Goal: Find specific page/section

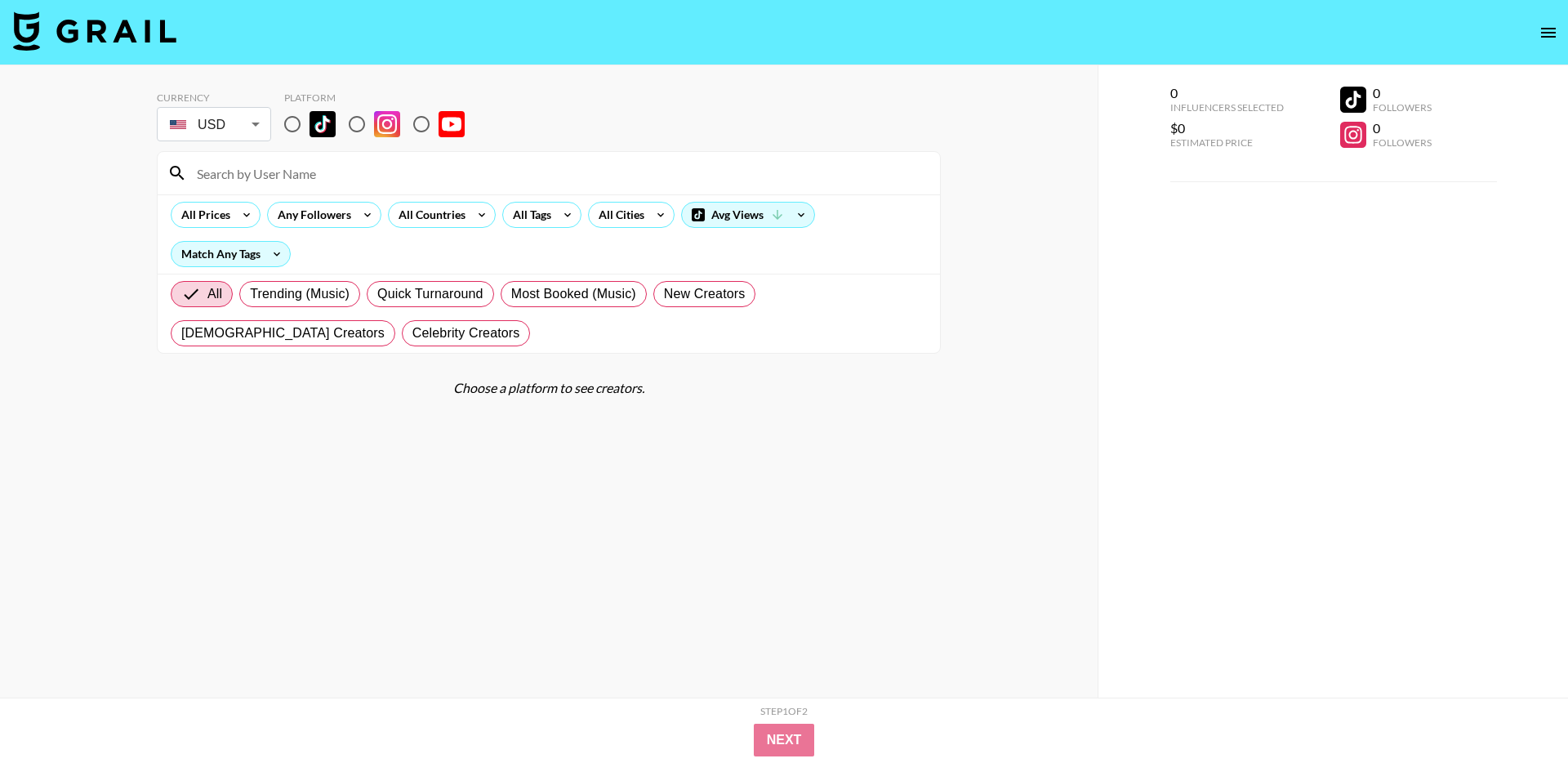
click at [292, 126] on input "radio" at bounding box center [292, 124] width 34 height 34
radio input "true"
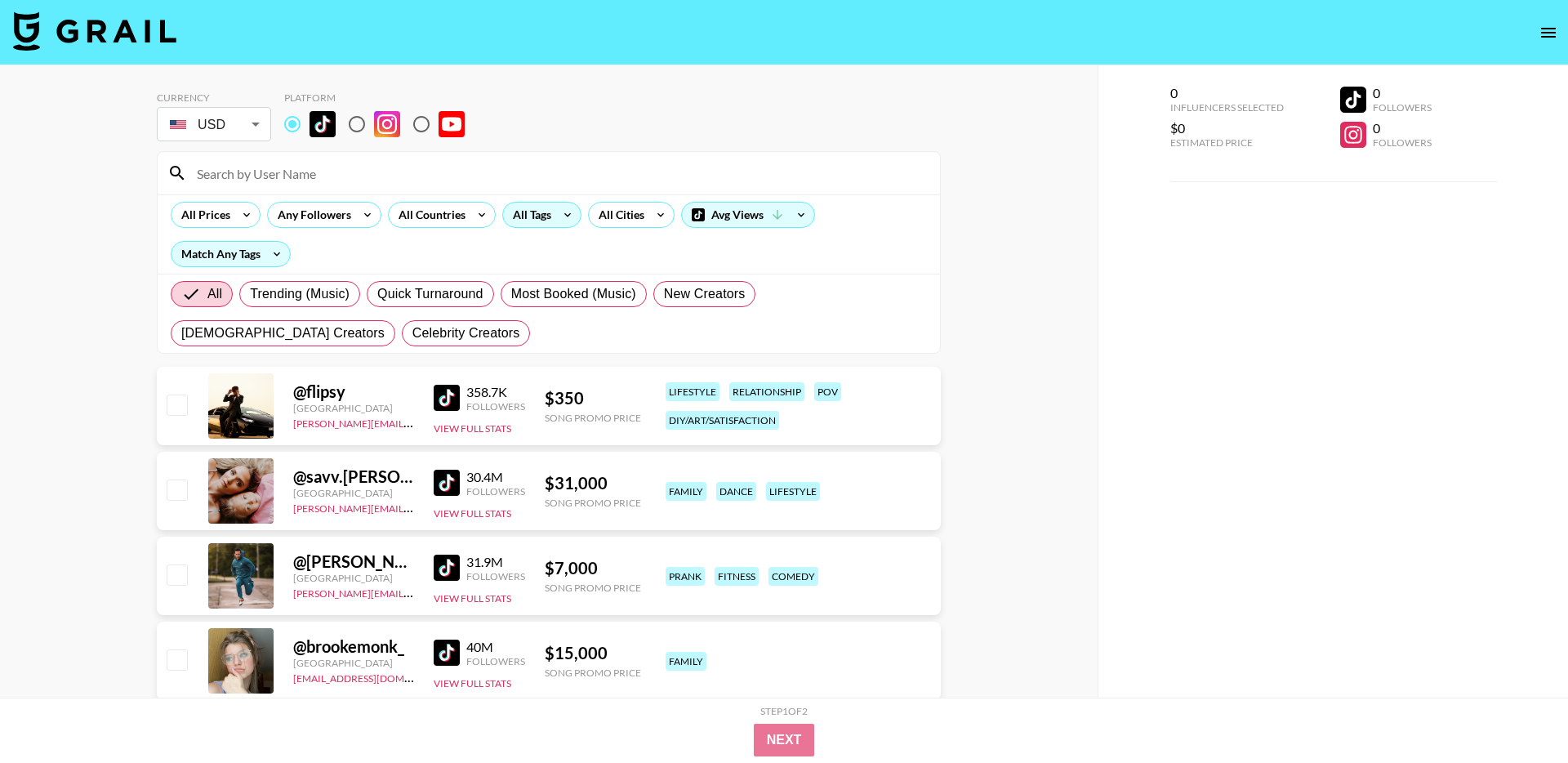
click at [530, 219] on div "All Tags" at bounding box center [528, 214] width 51 height 24
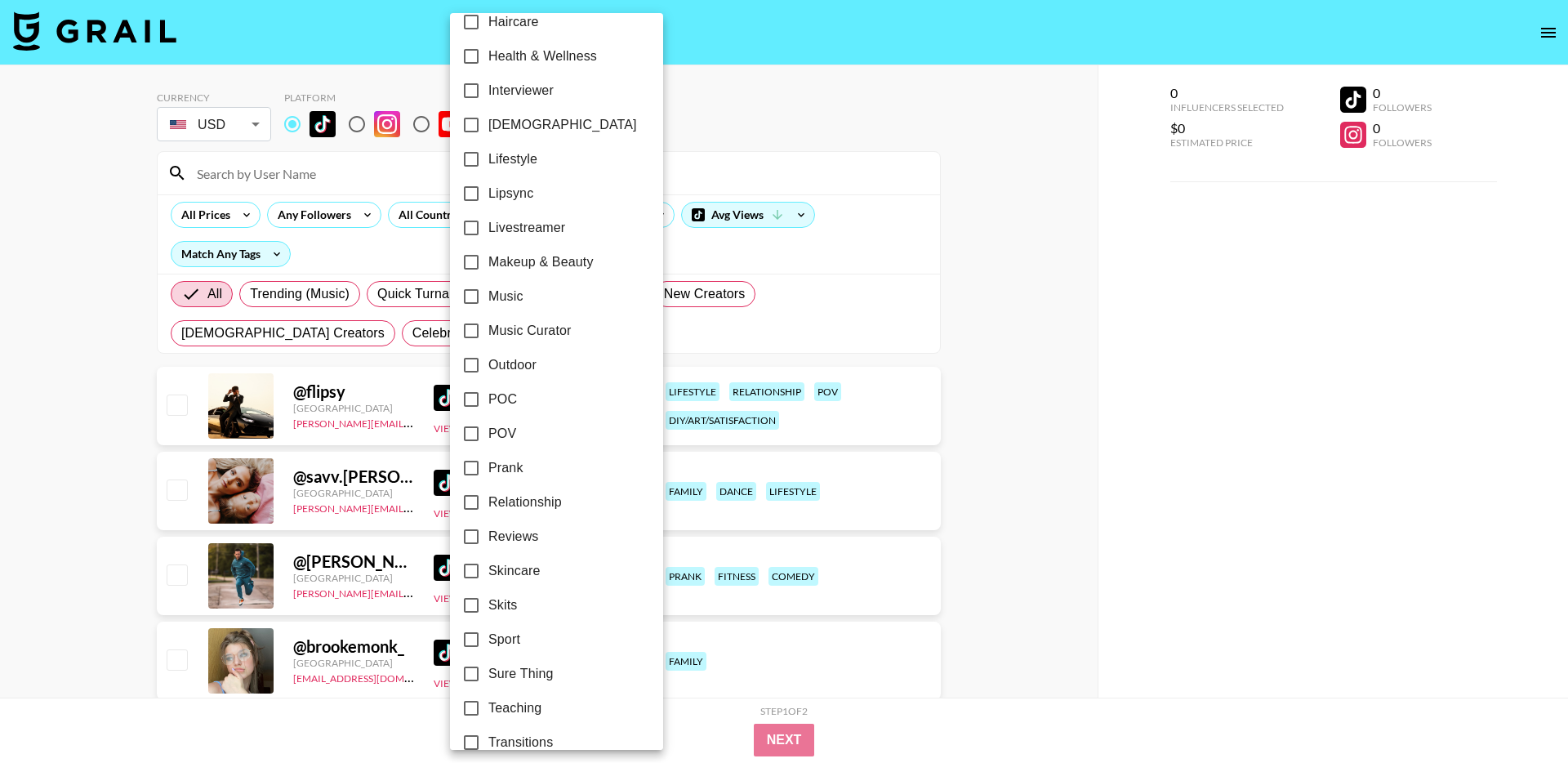
scroll to position [719, 0]
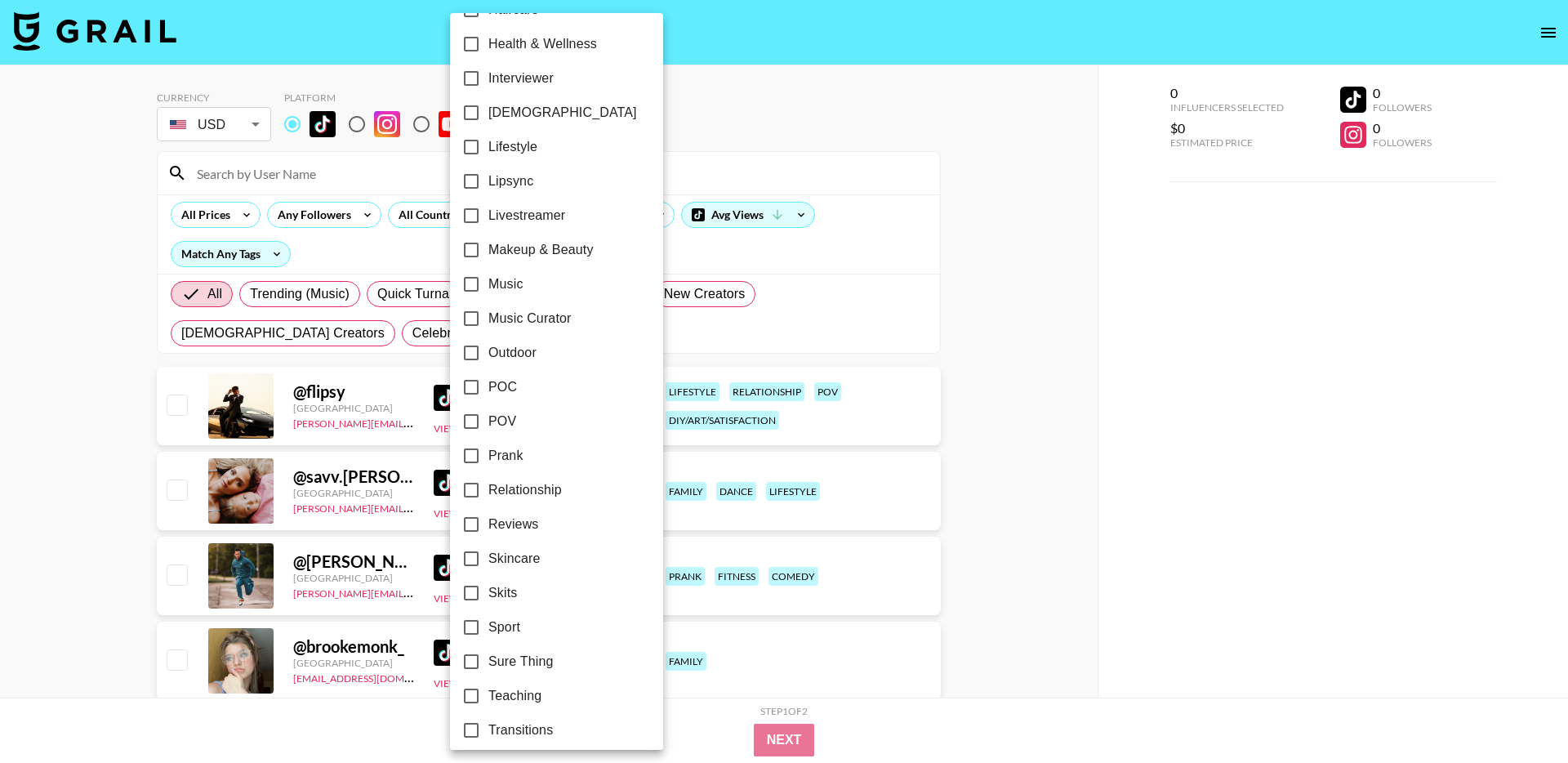
click at [518, 481] on span "Relationship" at bounding box center [525, 490] width 73 height 20
click at [488, 481] on input "Relationship" at bounding box center [471, 490] width 34 height 34
checkbox input "true"
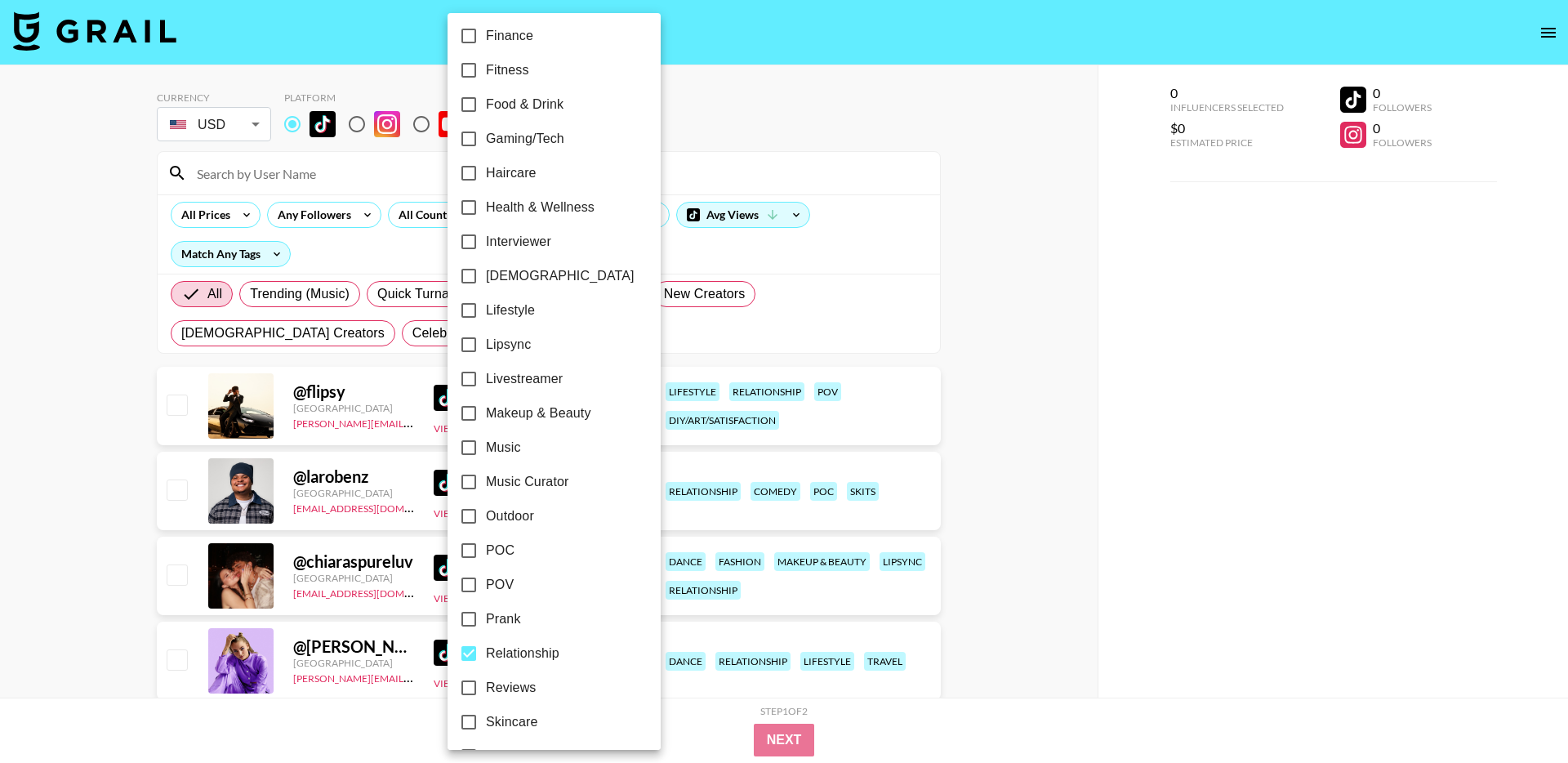
scroll to position [554, 0]
click at [690, 169] on div at bounding box center [784, 382] width 1568 height 763
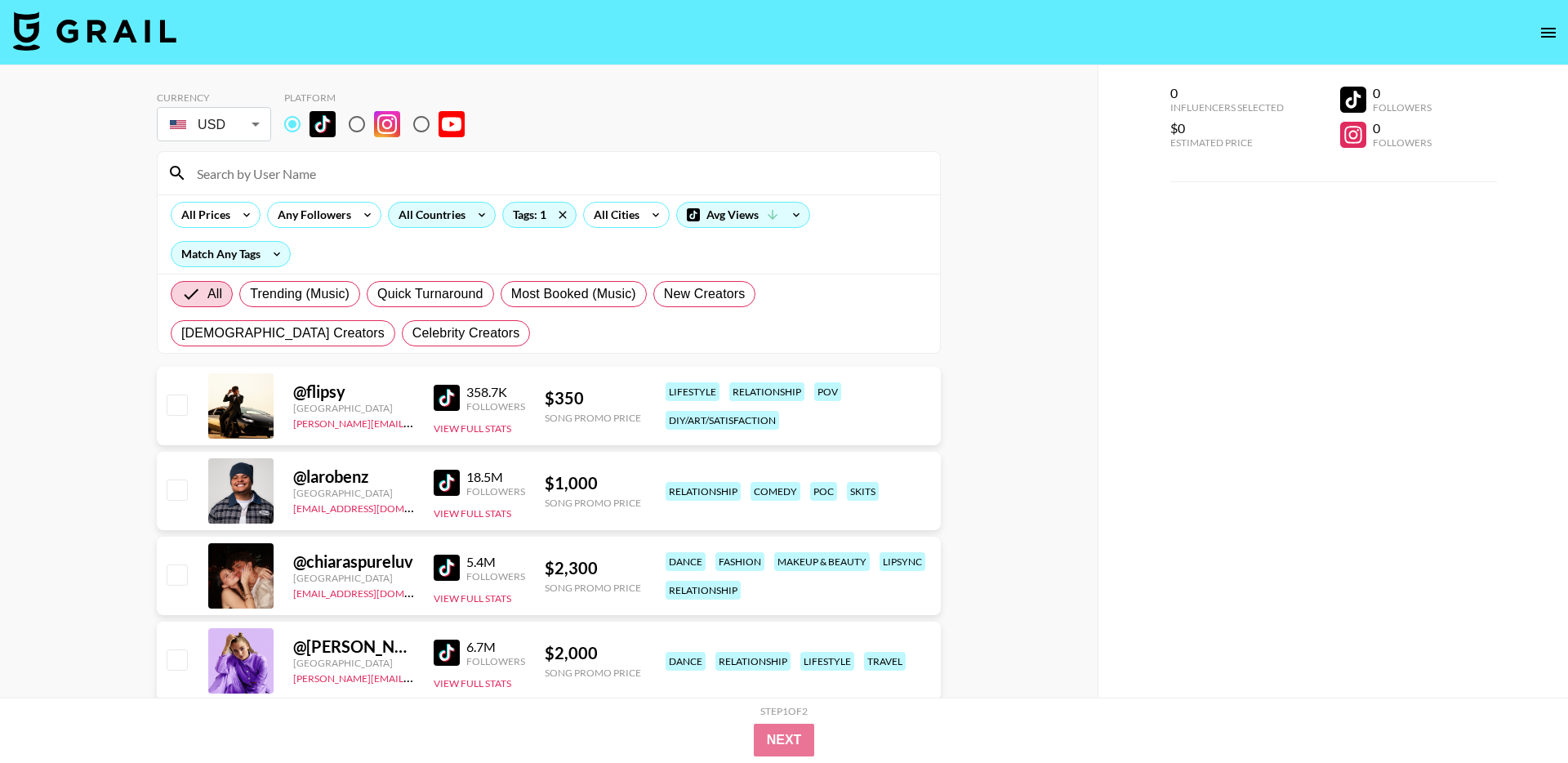
click at [390, 218] on div "All Countries" at bounding box center [428, 214] width 80 height 24
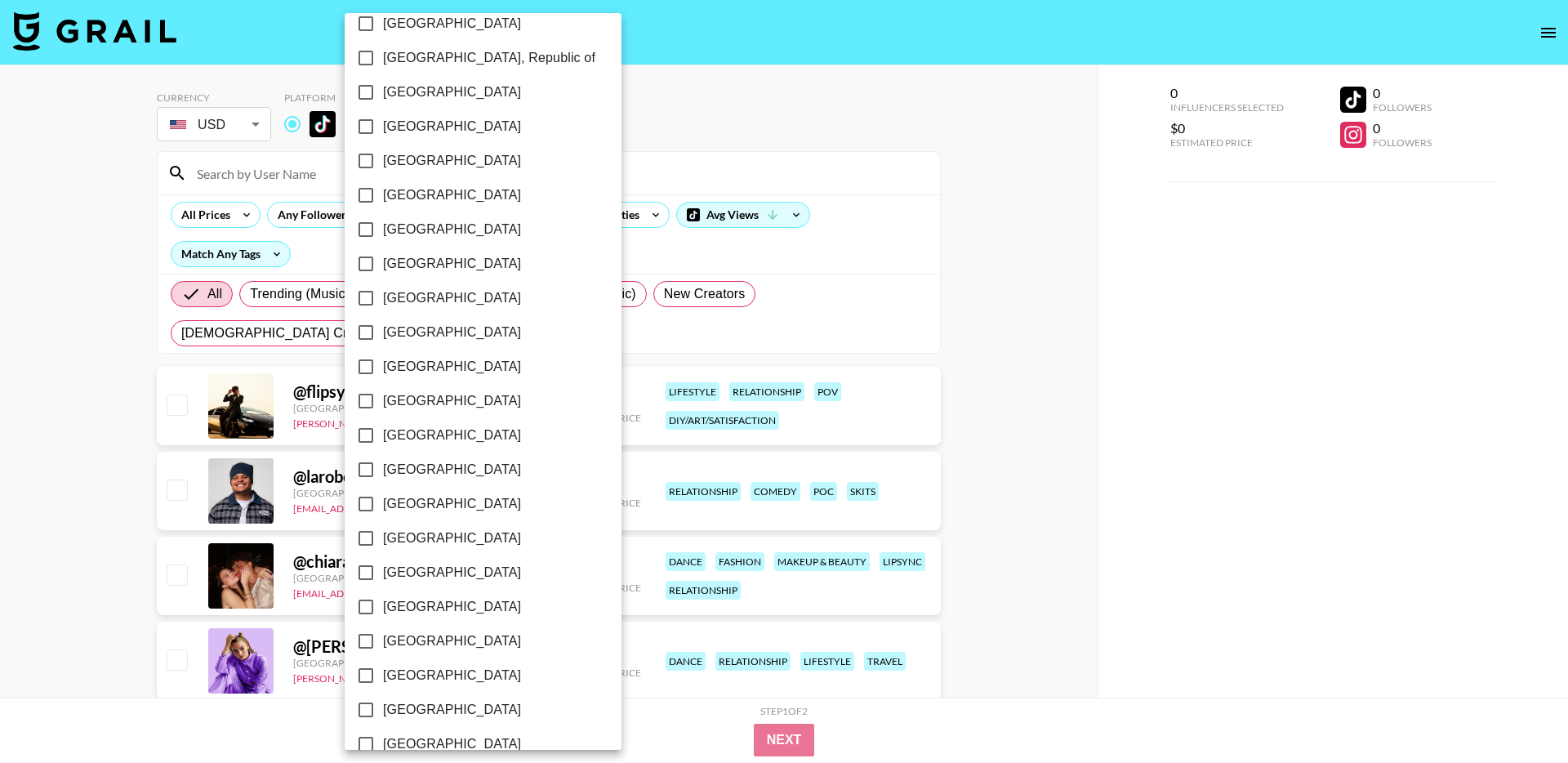
scroll to position [1142, 0]
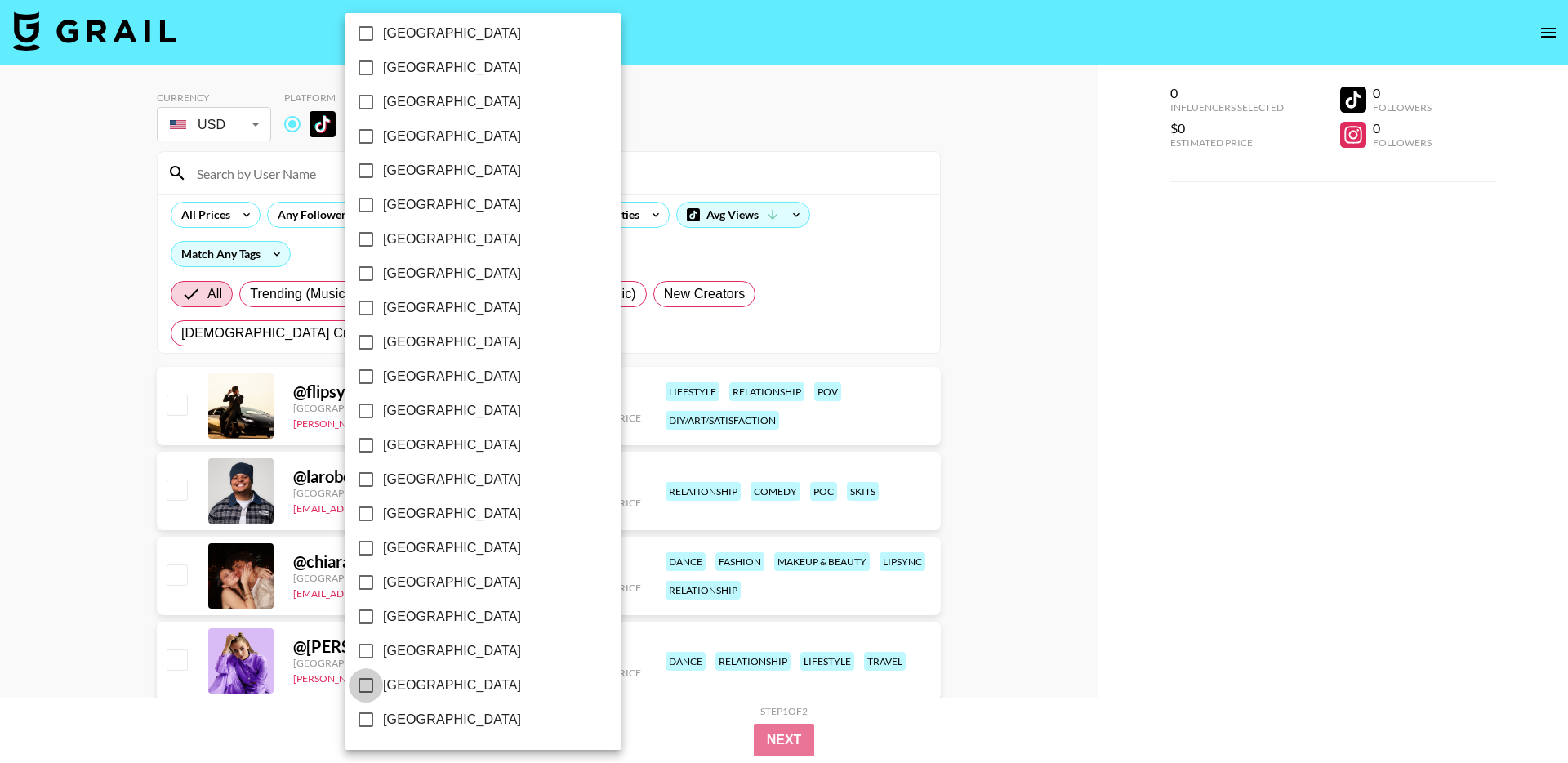
click at [371, 680] on input "[GEOGRAPHIC_DATA]" at bounding box center [365, 685] width 34 height 34
checkbox input "true"
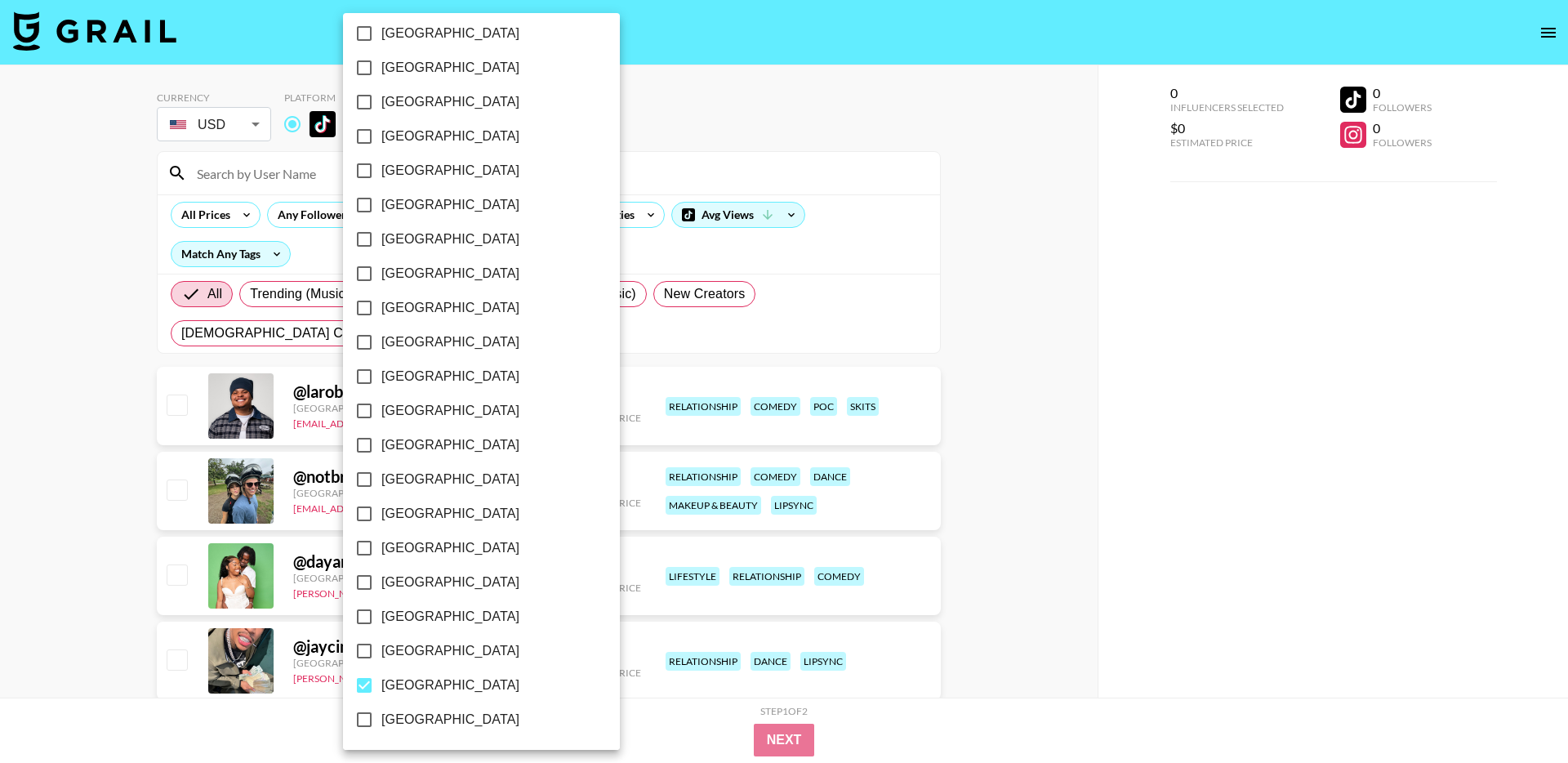
click at [95, 172] on div at bounding box center [784, 382] width 1568 height 763
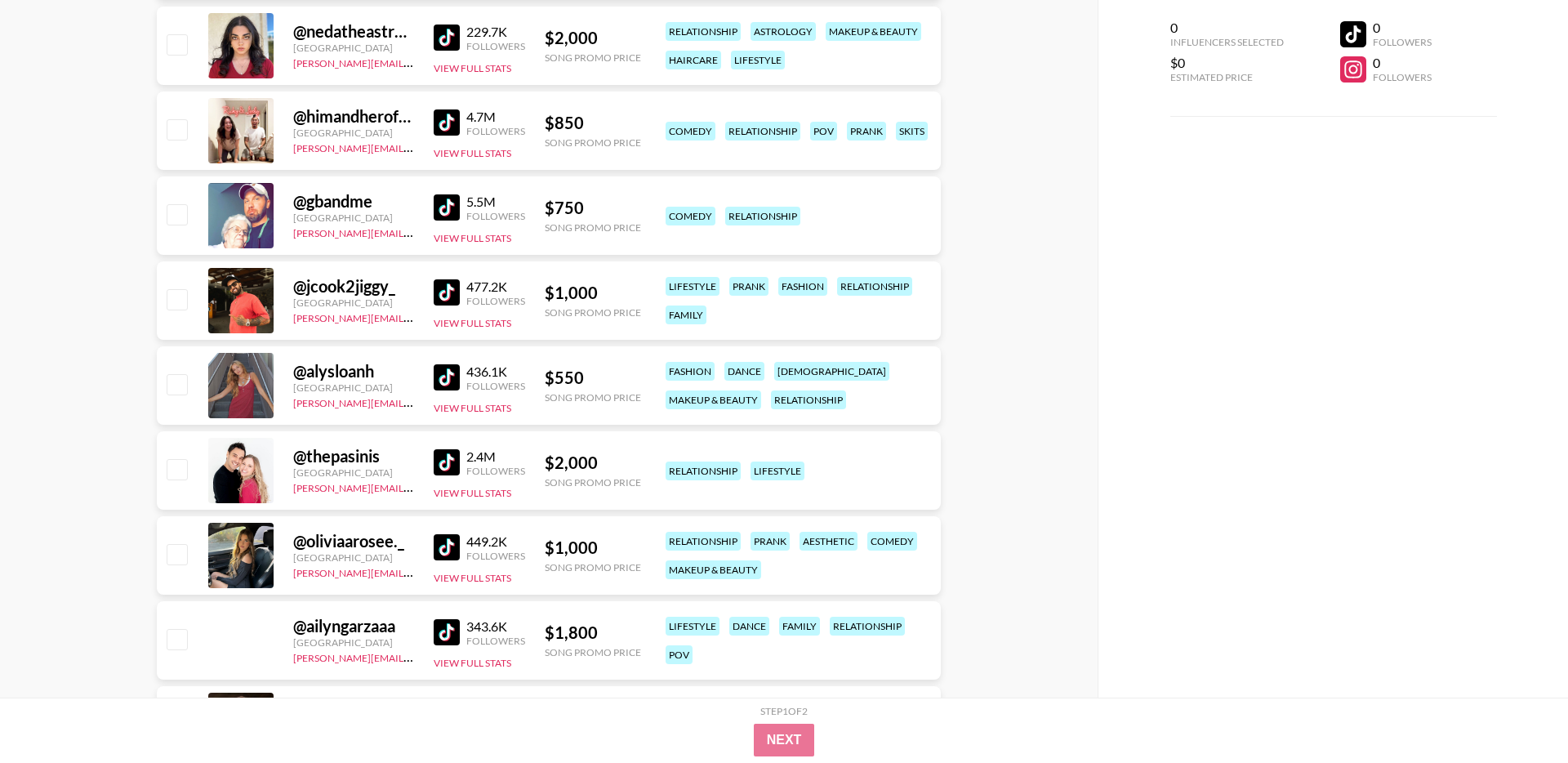
scroll to position [3934, 0]
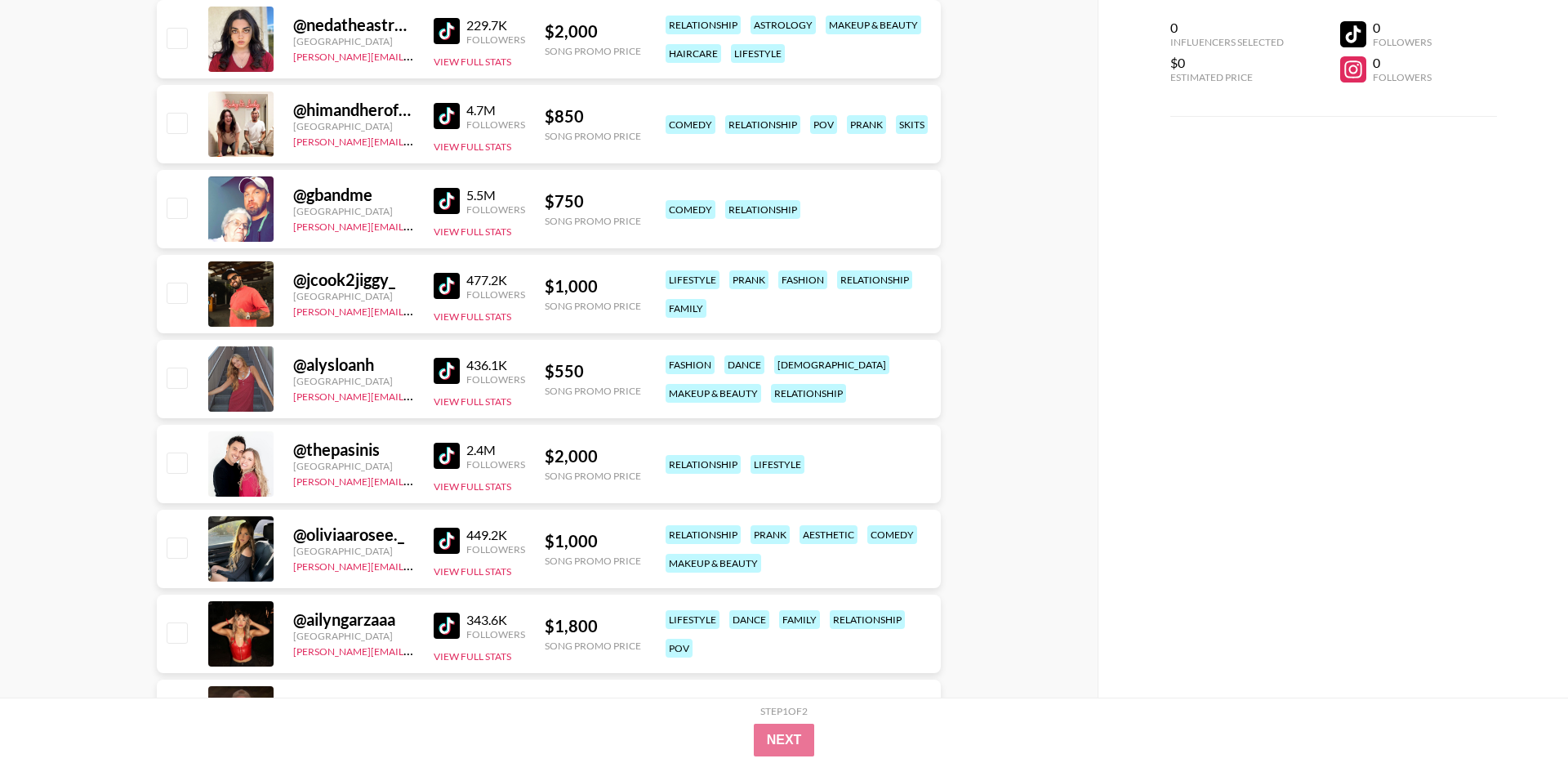
click at [451, 359] on img at bounding box center [446, 370] width 26 height 26
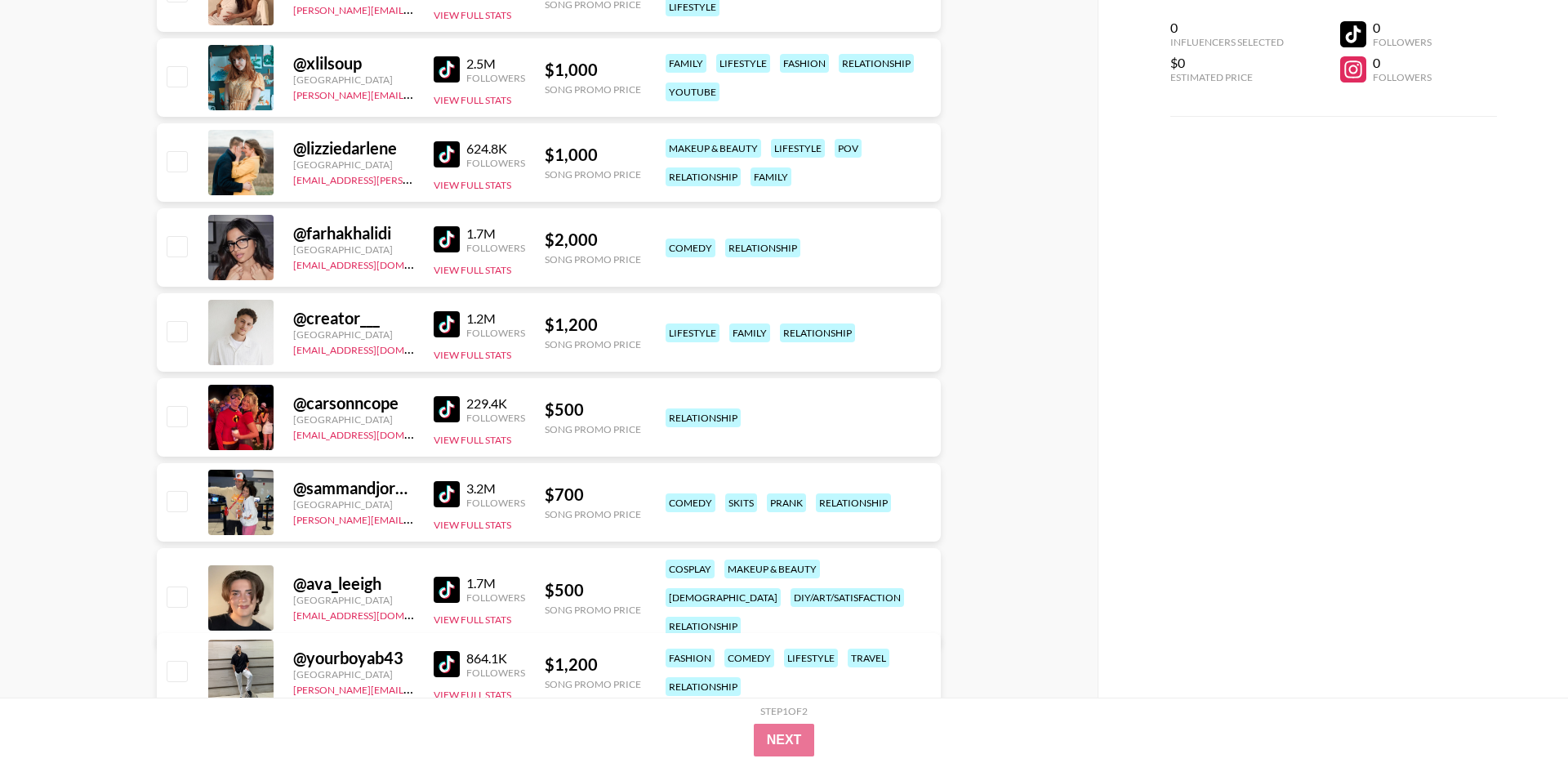
scroll to position [5111, 0]
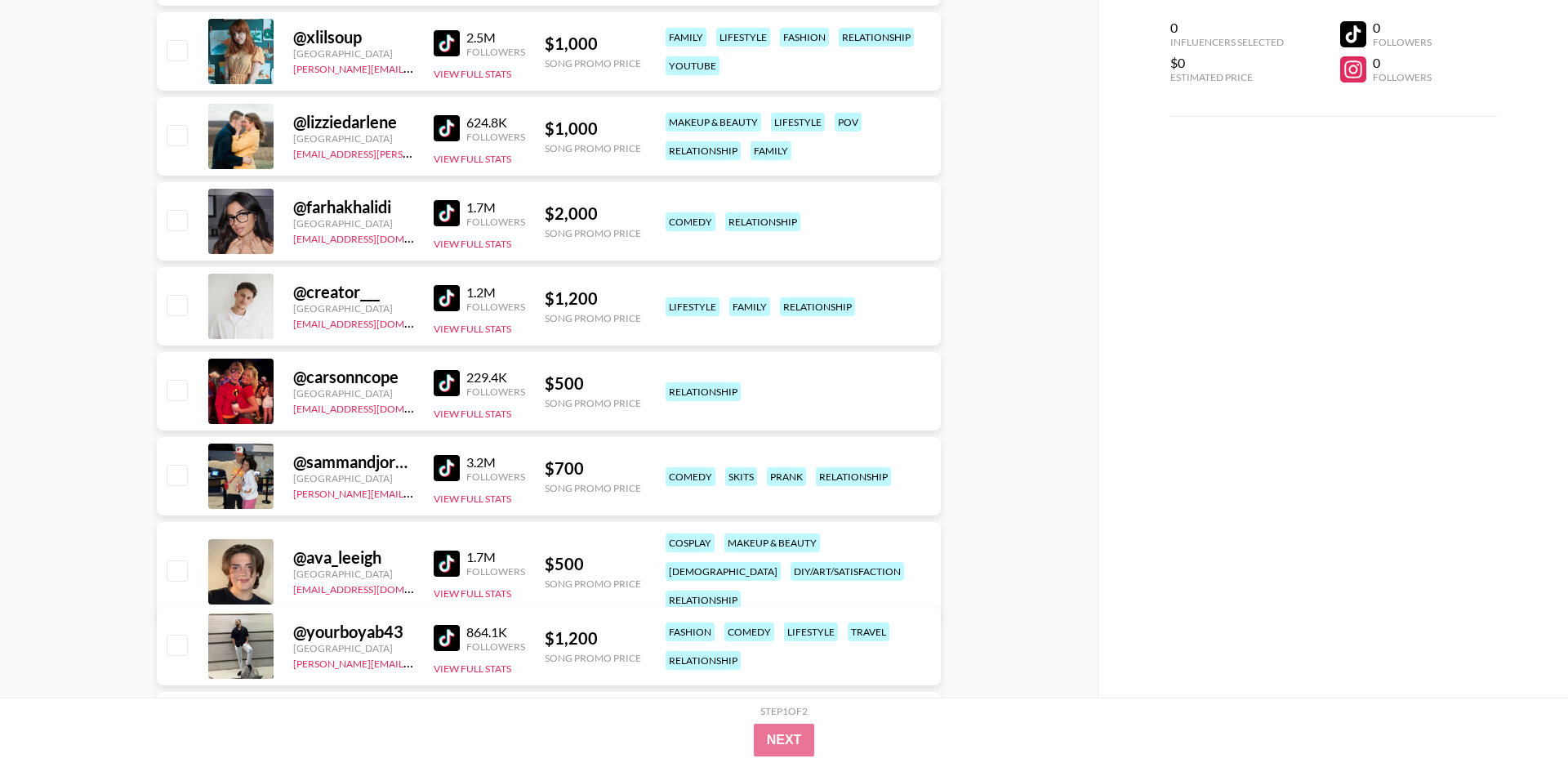
click at [449, 387] on img at bounding box center [446, 382] width 26 height 26
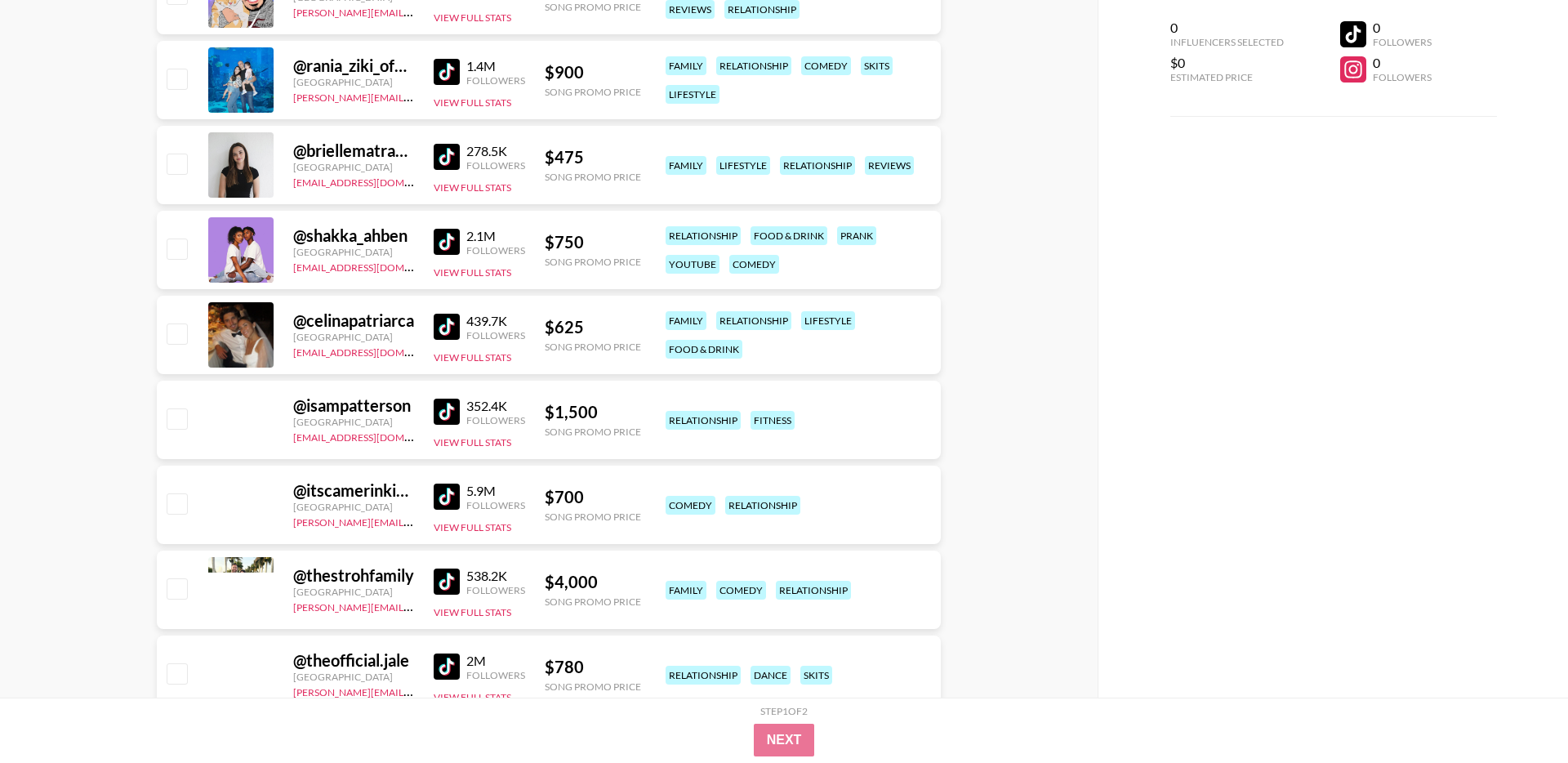
scroll to position [6930, 0]
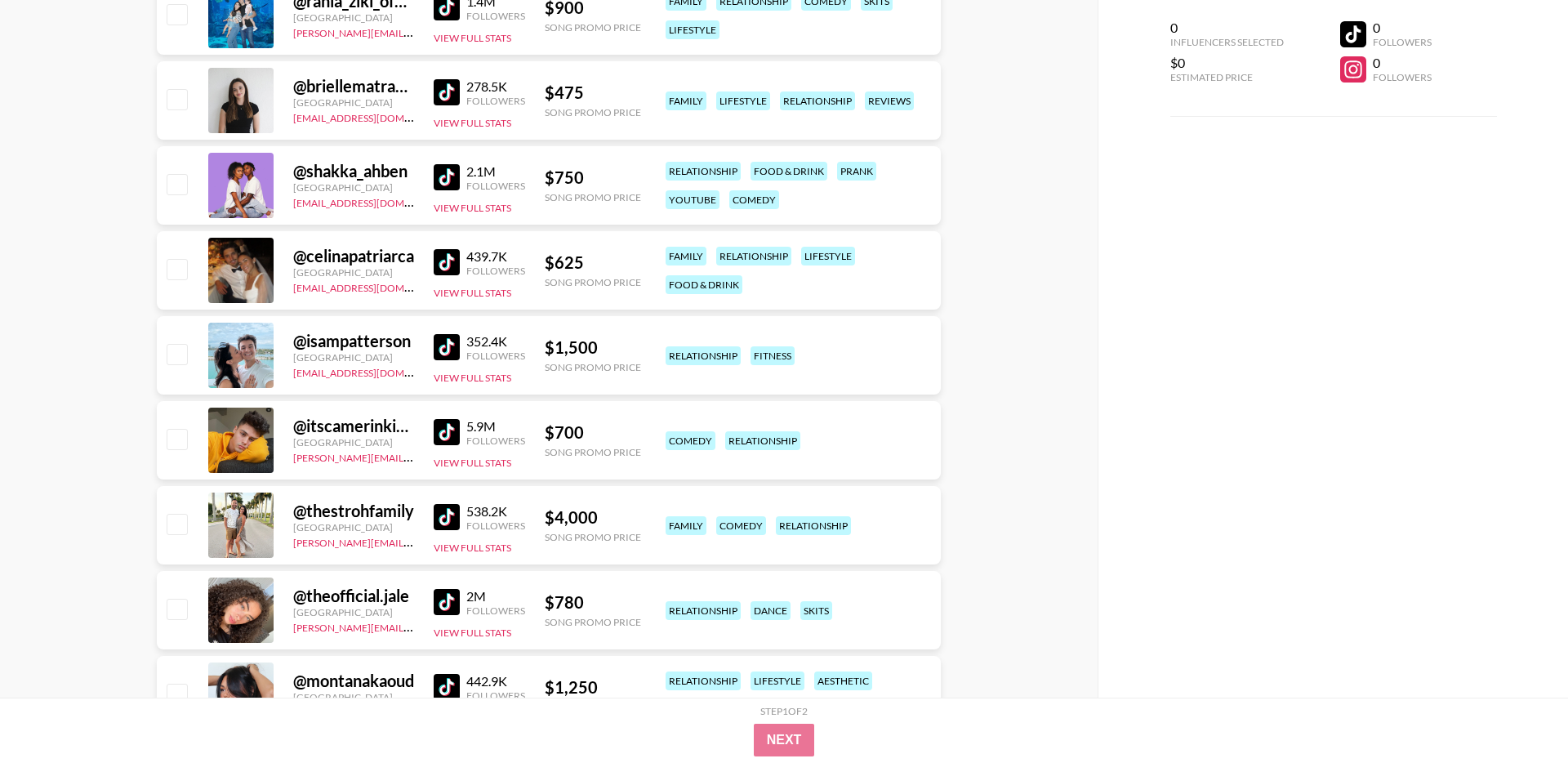
click at [453, 265] on img at bounding box center [446, 261] width 26 height 26
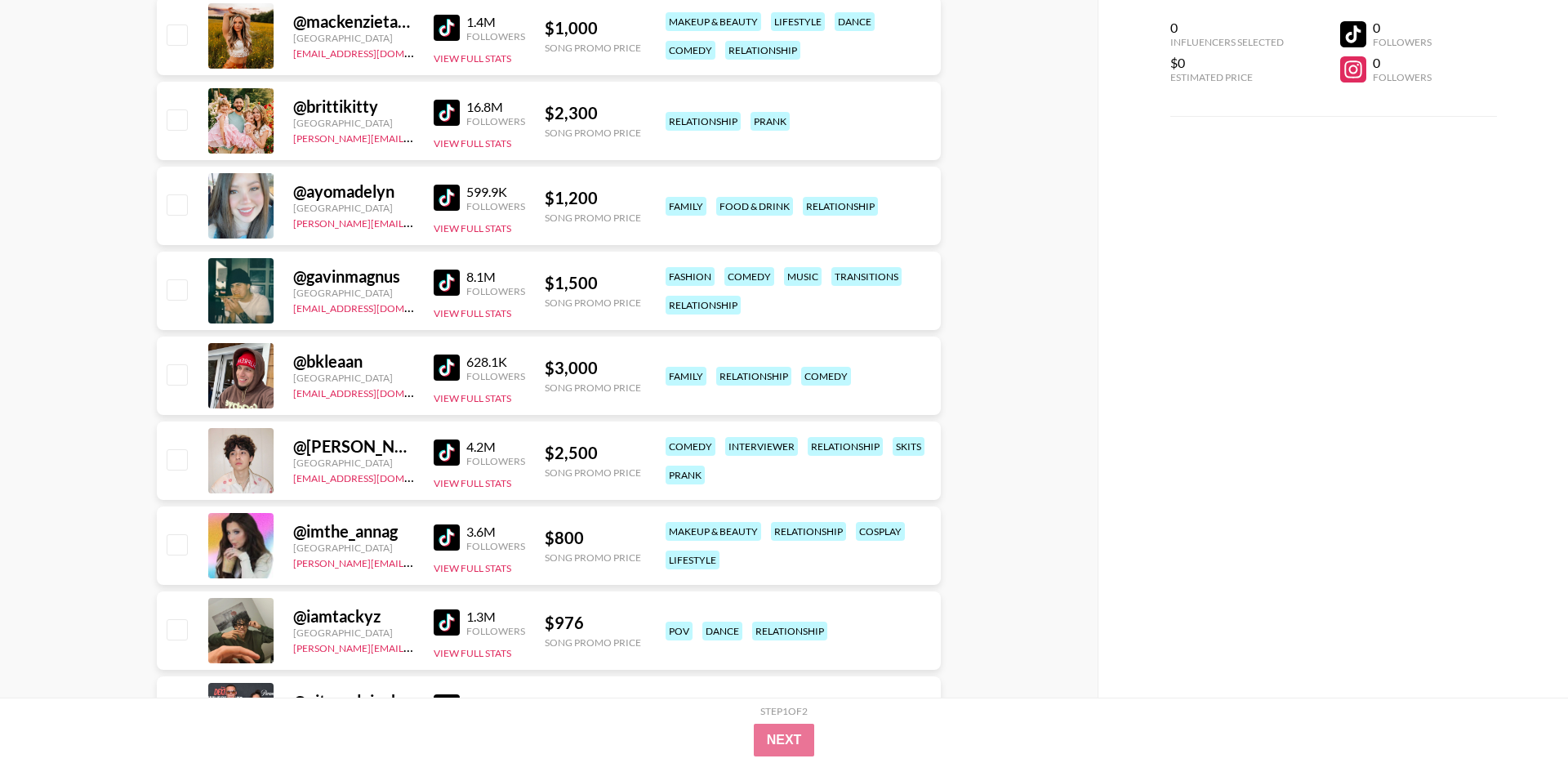
scroll to position [0, 0]
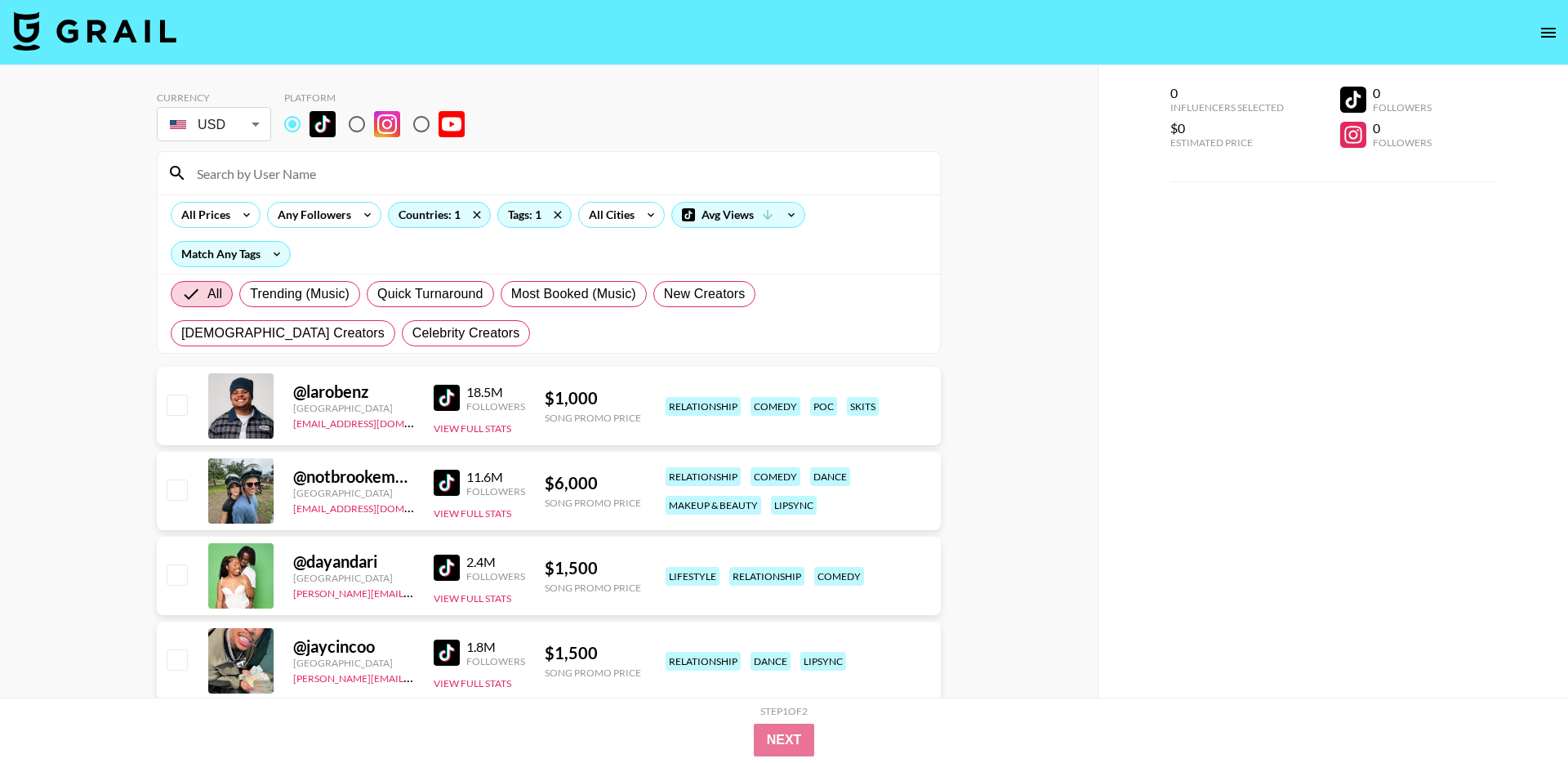
drag, startPoint x: 1442, startPoint y: 34, endPoint x: 1475, endPoint y: 4, distance: 44.6
click at [1442, 34] on nav at bounding box center [784, 32] width 1568 height 65
